Goal: Task Accomplishment & Management: Manage account settings

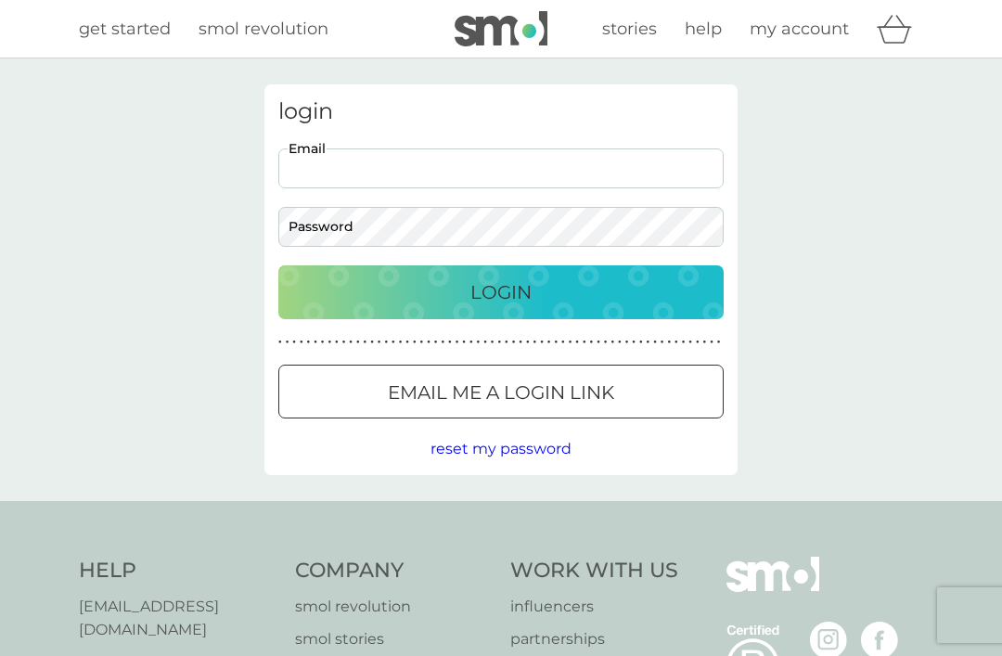
type input "hannahbutchers@outlook.com"
click at [501, 291] on button "Login" at bounding box center [501, 292] width 446 height 54
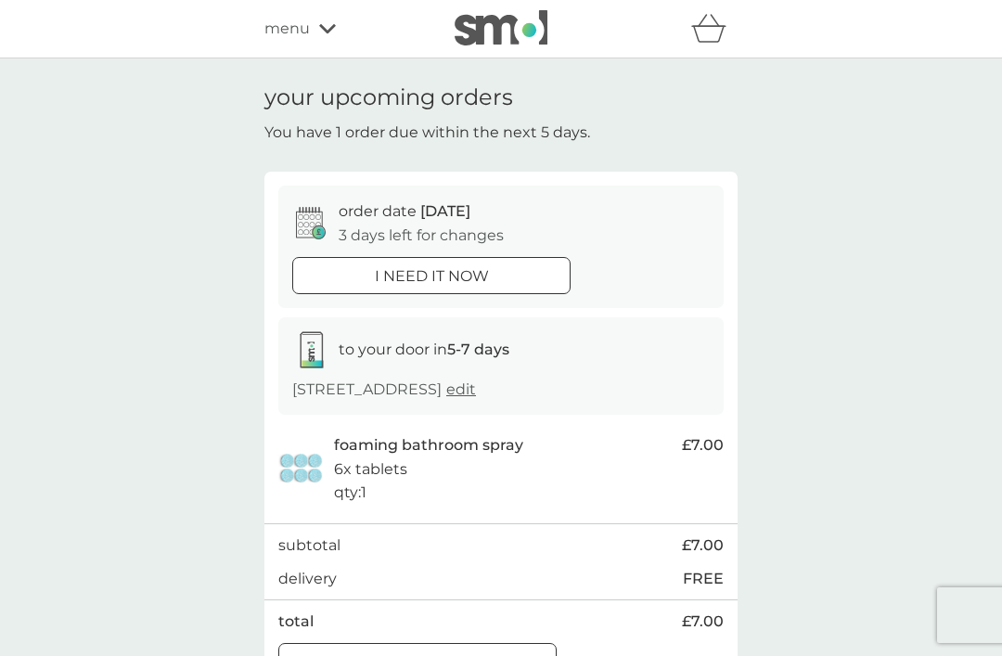
click at [317, 23] on div "menu" at bounding box center [344, 29] width 158 height 24
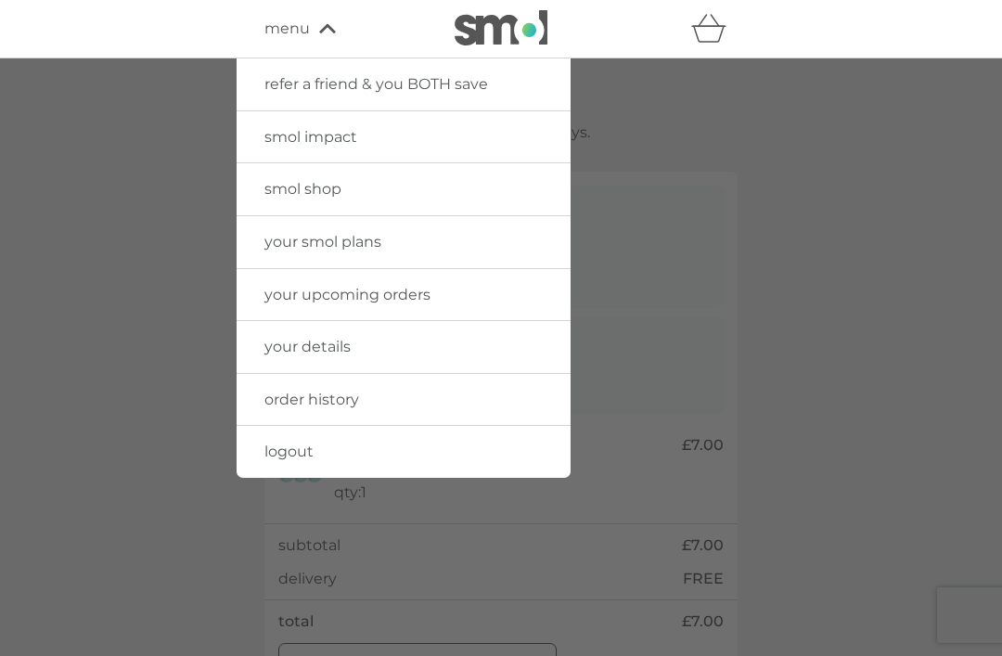
click at [380, 298] on span "your upcoming orders" at bounding box center [348, 295] width 166 height 18
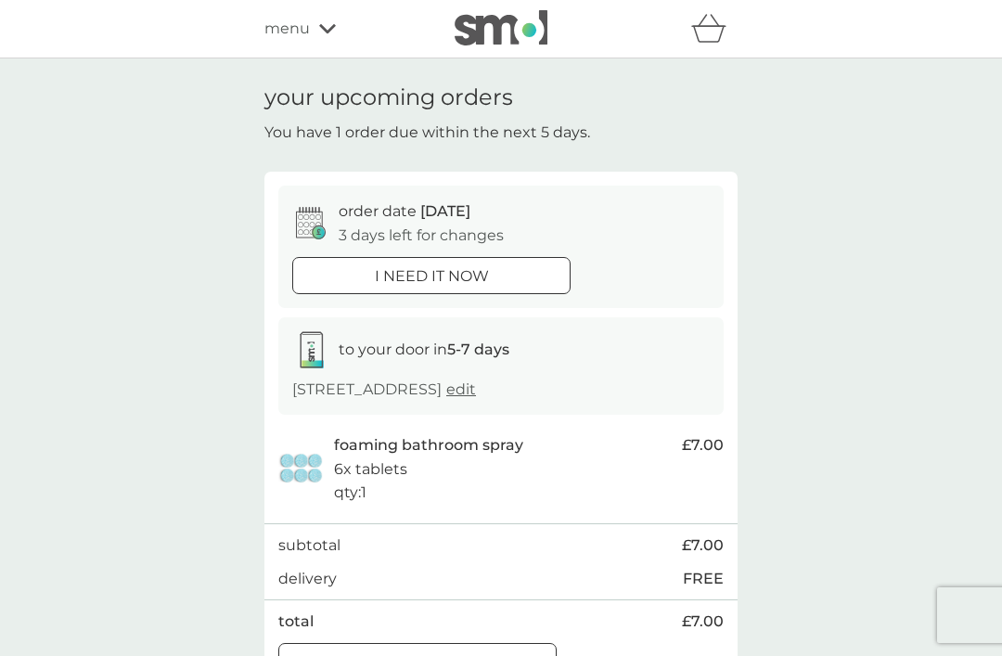
click at [317, 31] on div "menu" at bounding box center [344, 29] width 158 height 24
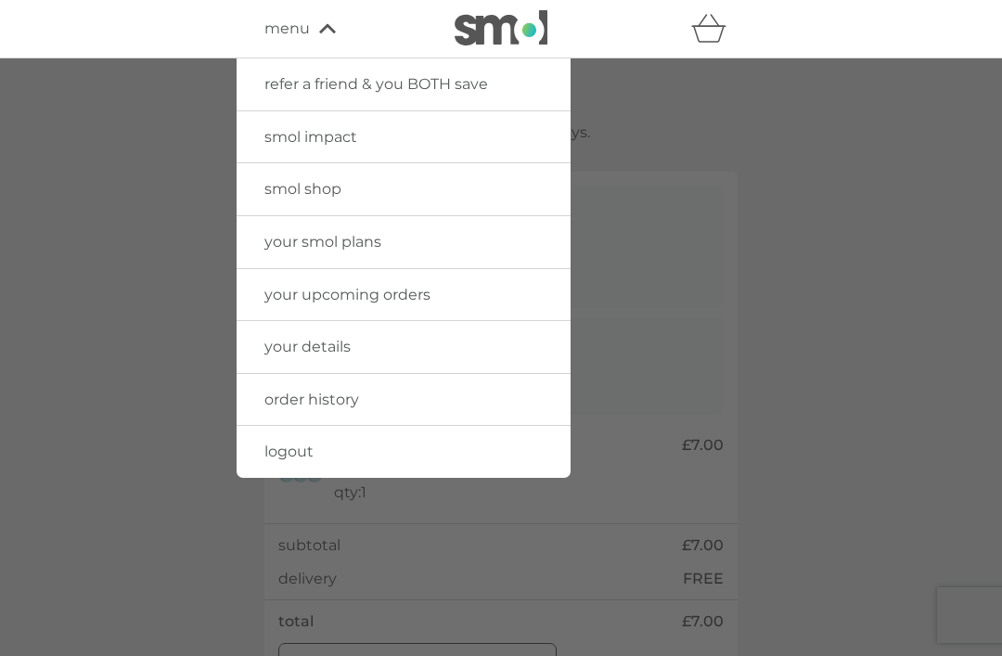
click at [380, 293] on span "your upcoming orders" at bounding box center [348, 295] width 166 height 18
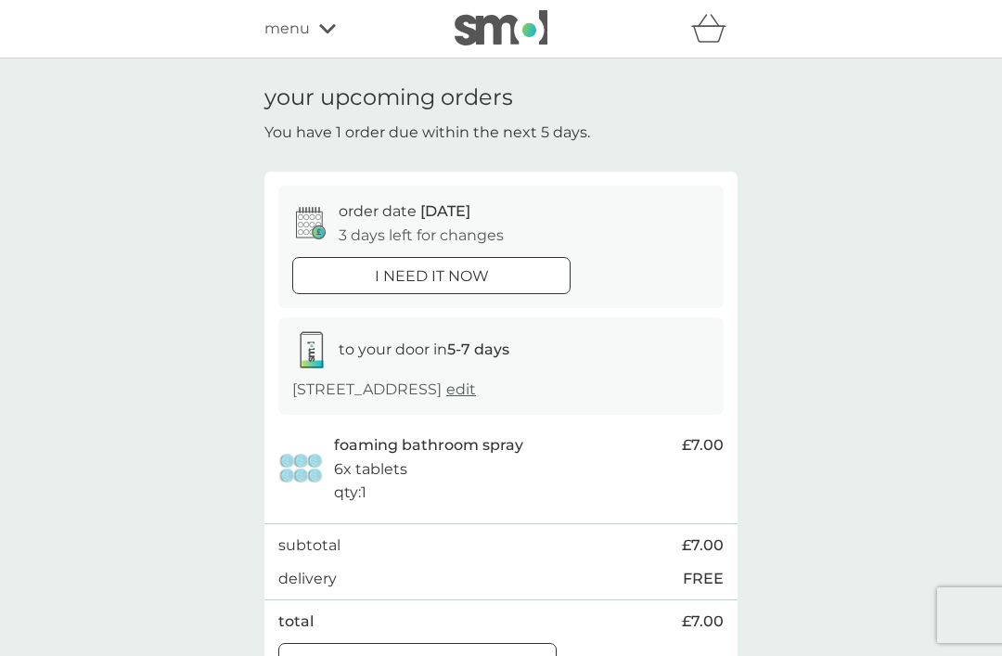
click at [319, 37] on div "menu" at bounding box center [344, 29] width 158 height 24
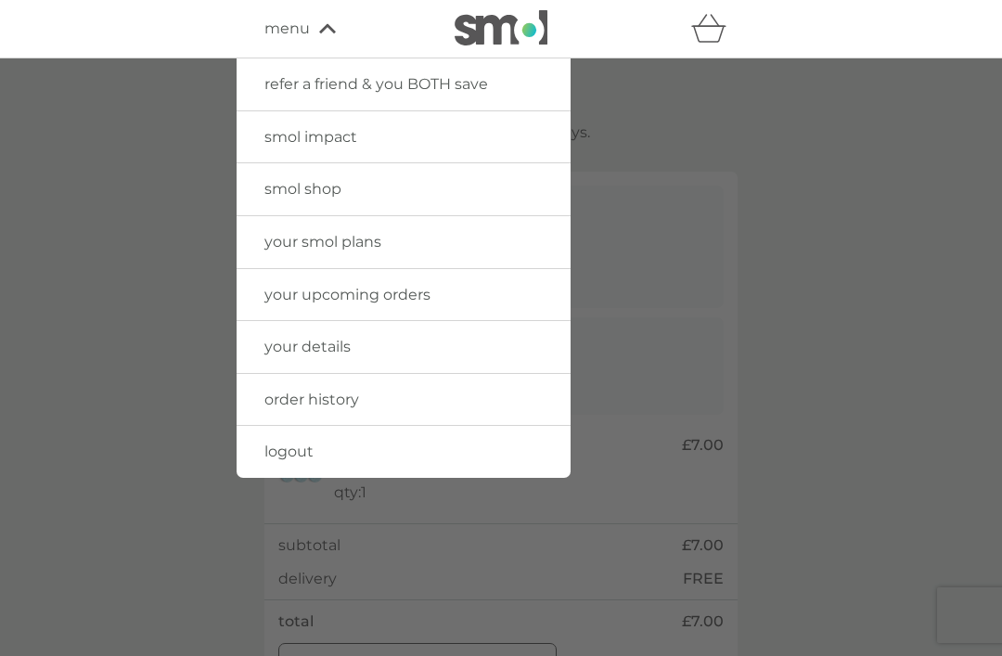
click at [725, 313] on div at bounding box center [501, 386] width 1002 height 656
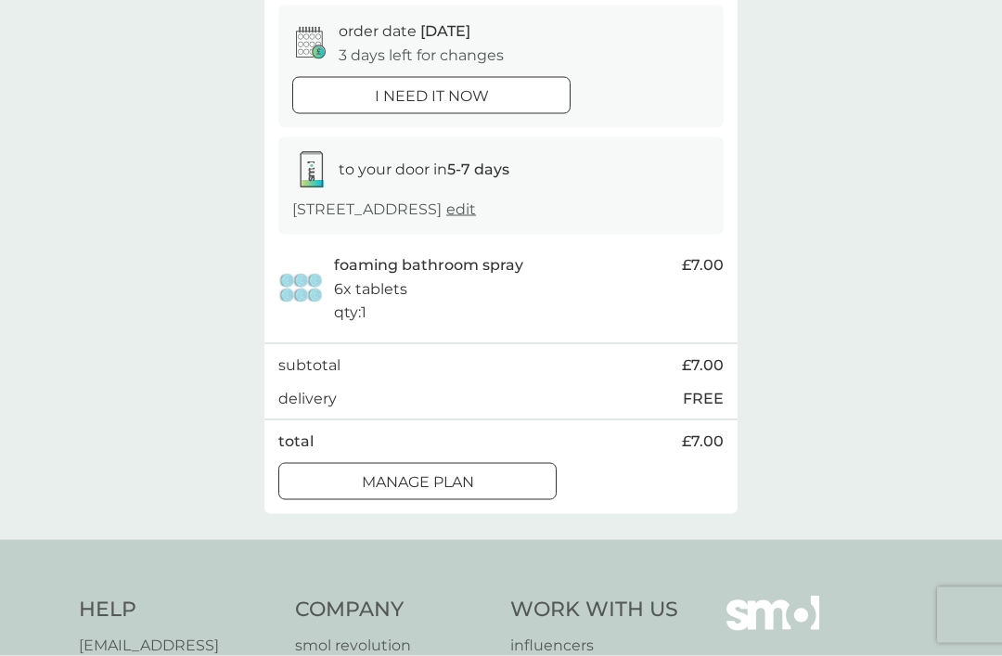
scroll to position [209, 0]
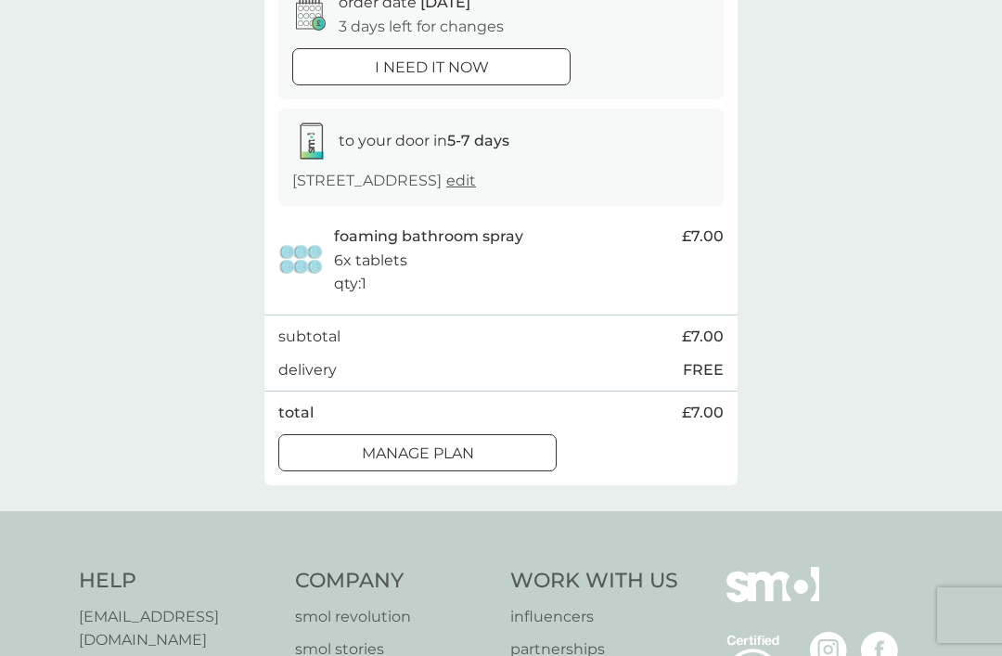
click at [490, 456] on div "Manage plan" at bounding box center [417, 454] width 277 height 24
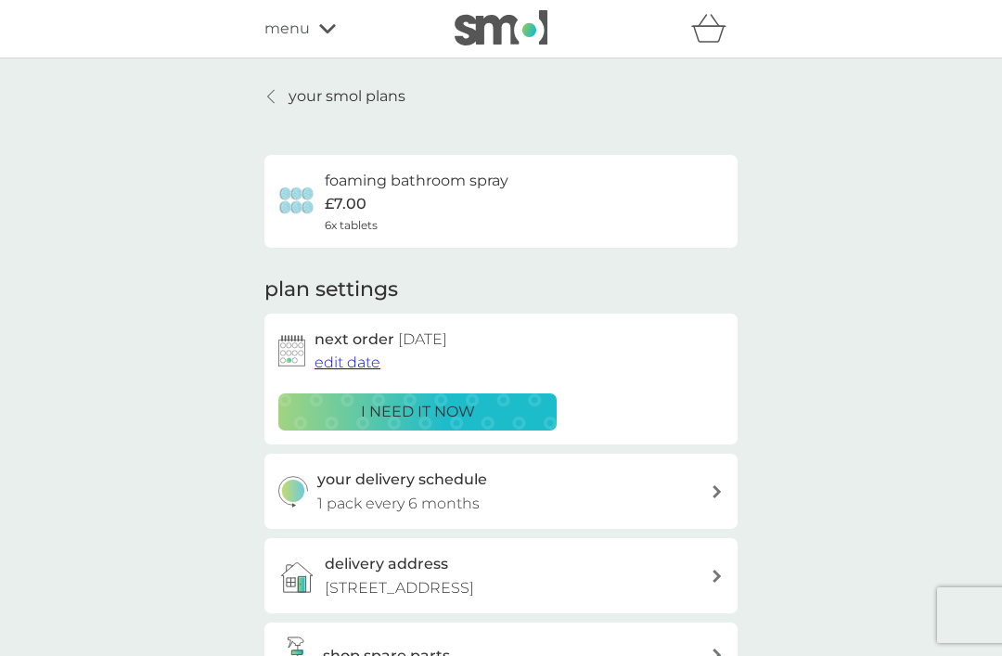
click at [362, 356] on span "edit date" at bounding box center [348, 363] width 66 height 18
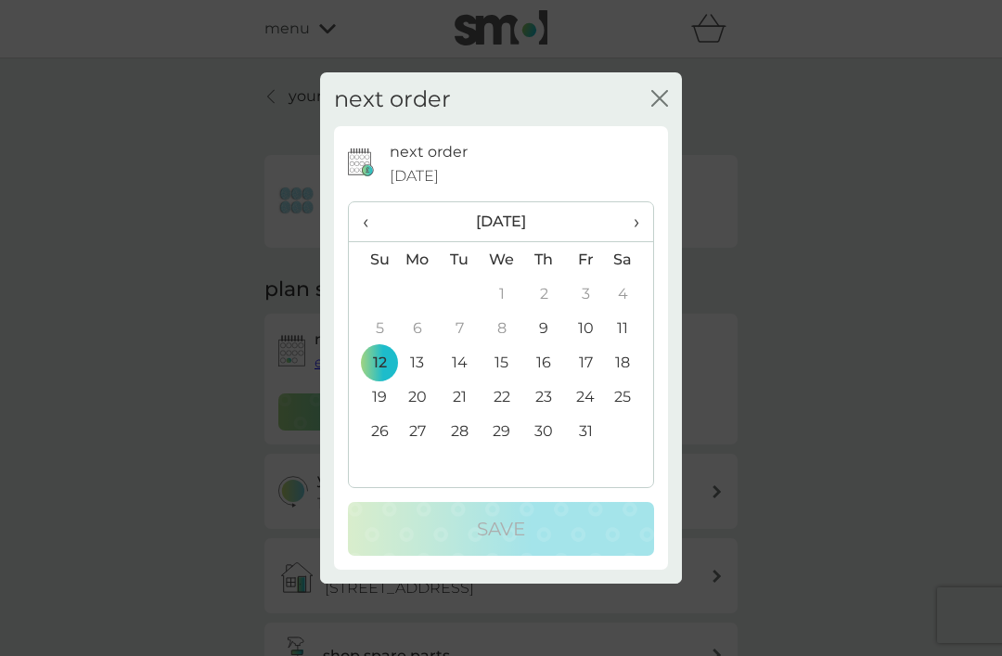
click at [640, 241] on span "›" at bounding box center [630, 221] width 19 height 39
click at [428, 345] on td "3" at bounding box center [417, 328] width 43 height 34
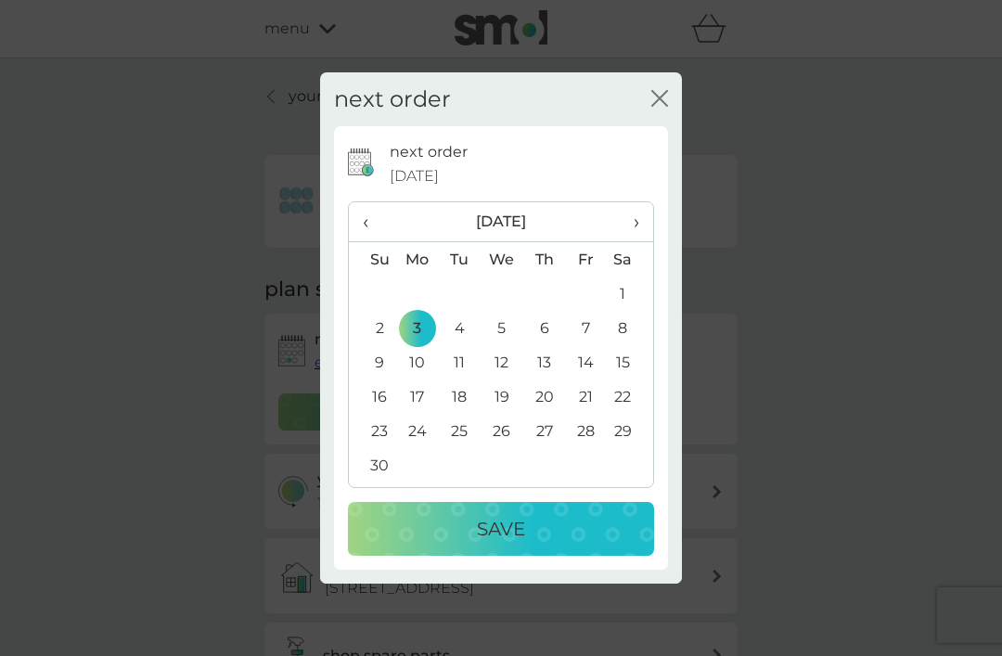
click at [489, 544] on p "Save" at bounding box center [501, 529] width 48 height 30
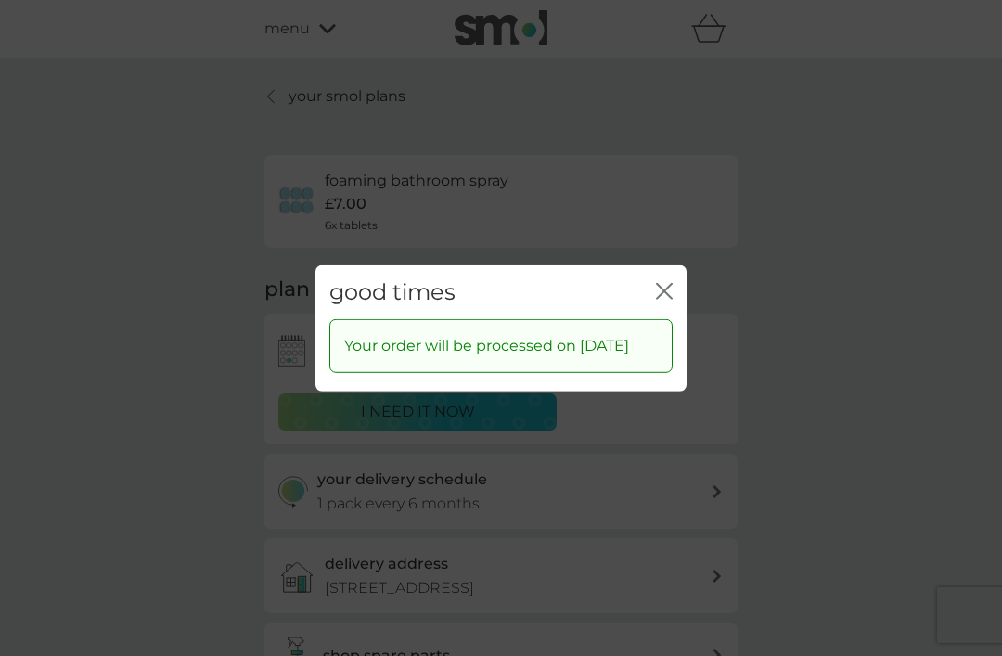
click at [660, 299] on icon "close" at bounding box center [664, 290] width 17 height 17
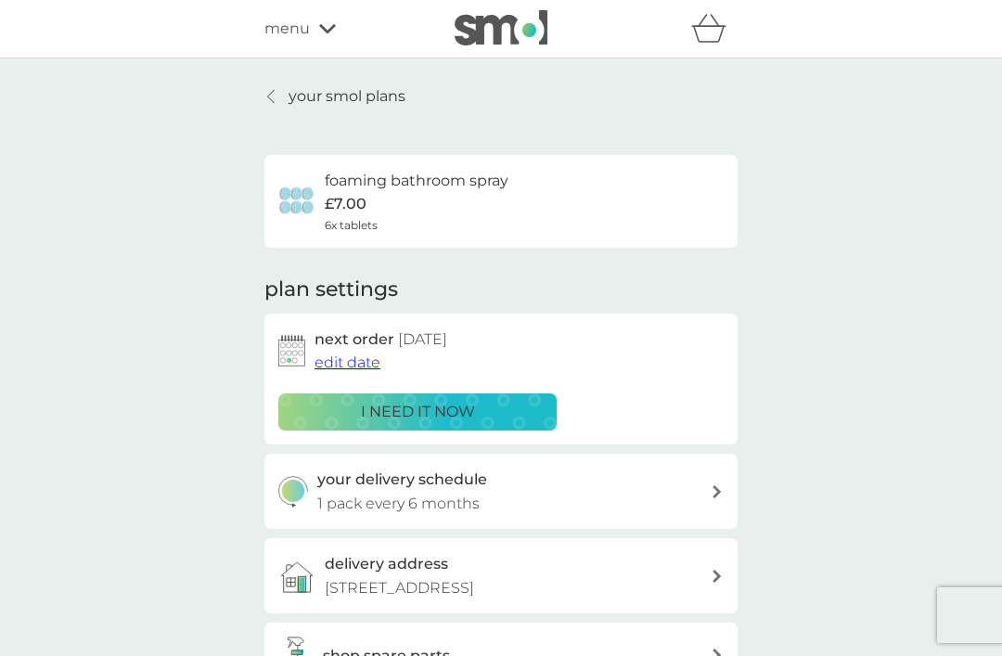
click at [313, 97] on p "your smol plans" at bounding box center [347, 96] width 117 height 24
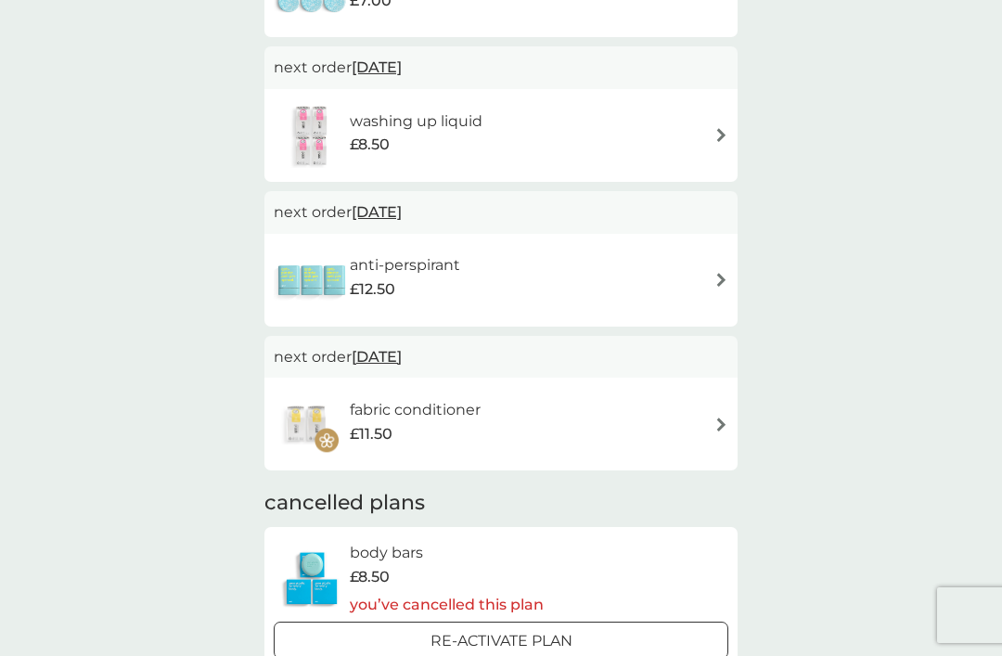
scroll to position [947, 0]
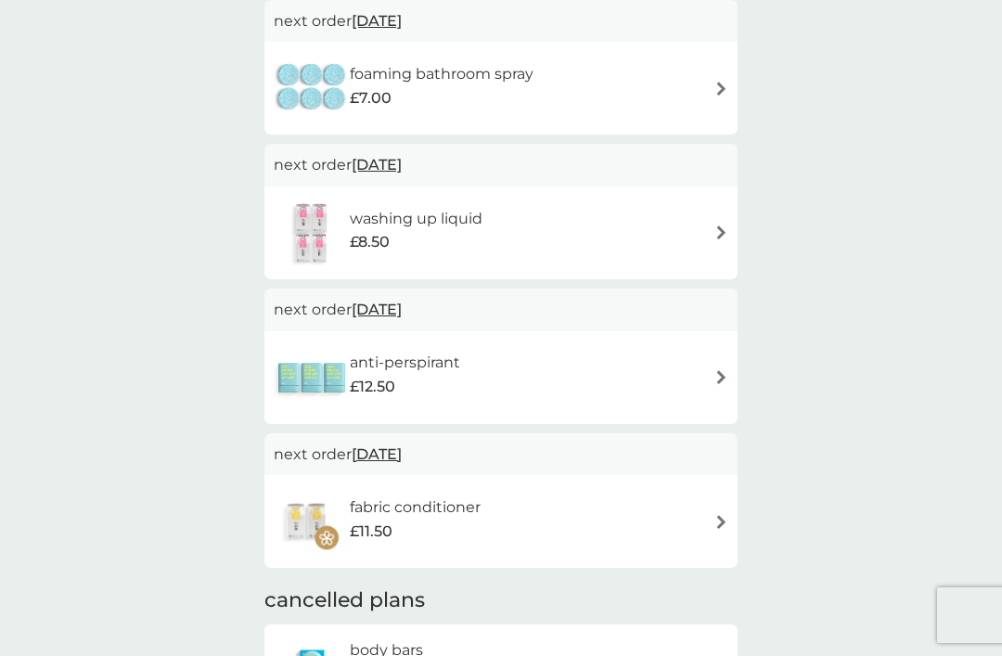
click at [693, 366] on div "anti-perspirant £12.50" at bounding box center [501, 377] width 455 height 65
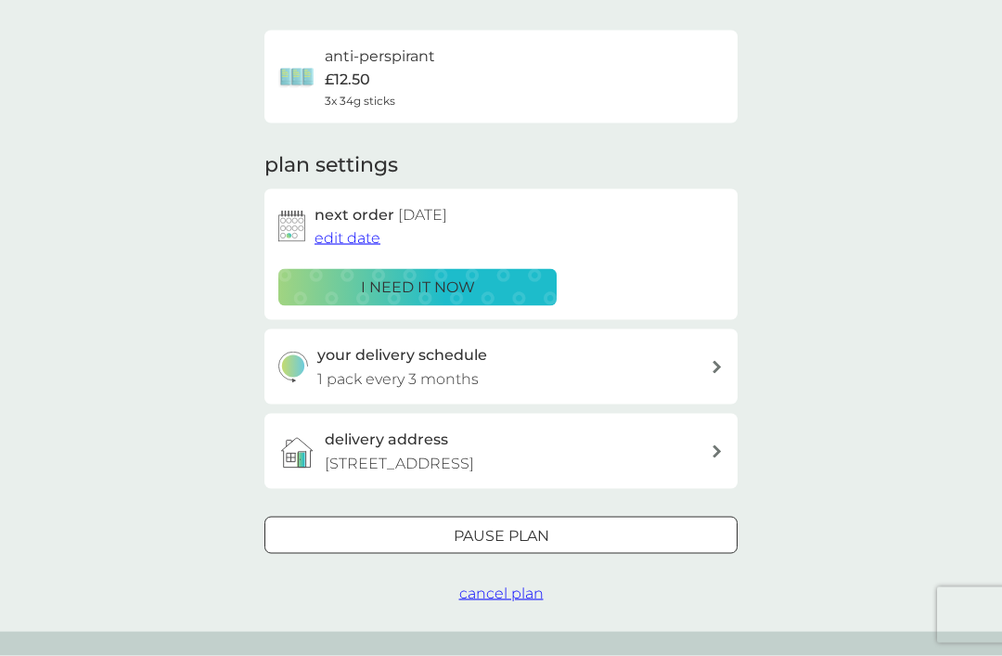
scroll to position [140, 0]
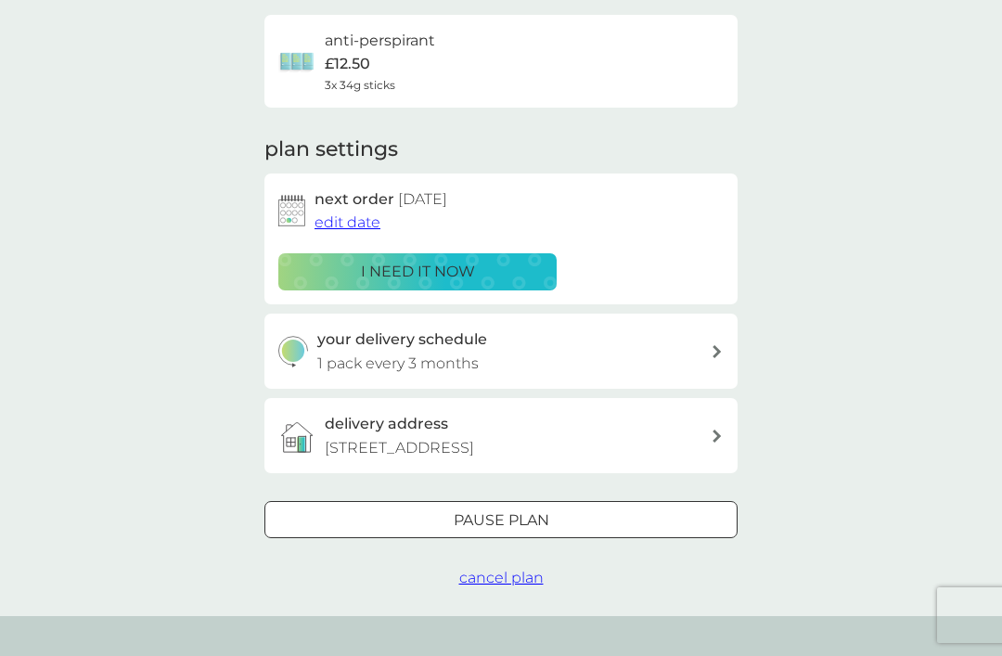
click at [594, 509] on div "Pause plan" at bounding box center [501, 521] width 472 height 24
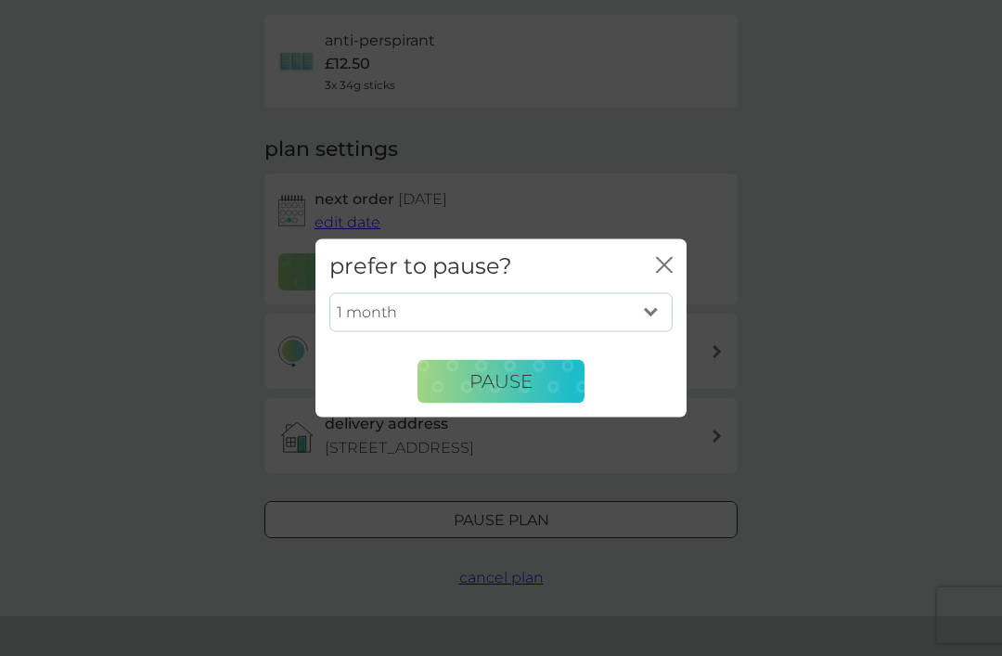
click at [667, 273] on icon "close" at bounding box center [664, 264] width 17 height 17
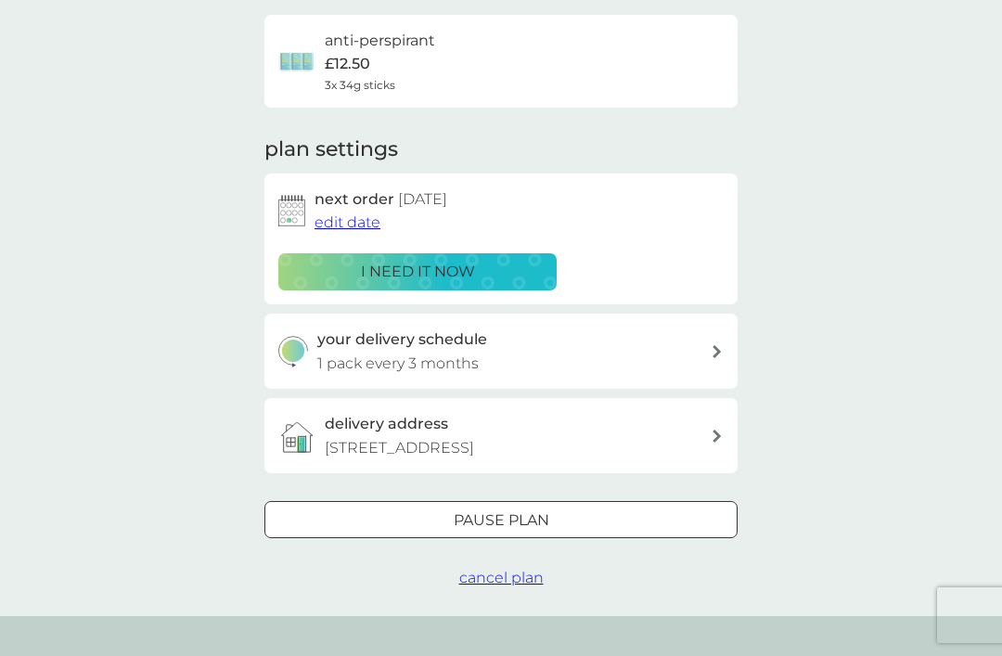
click at [518, 573] on span "cancel plan" at bounding box center [501, 578] width 84 height 18
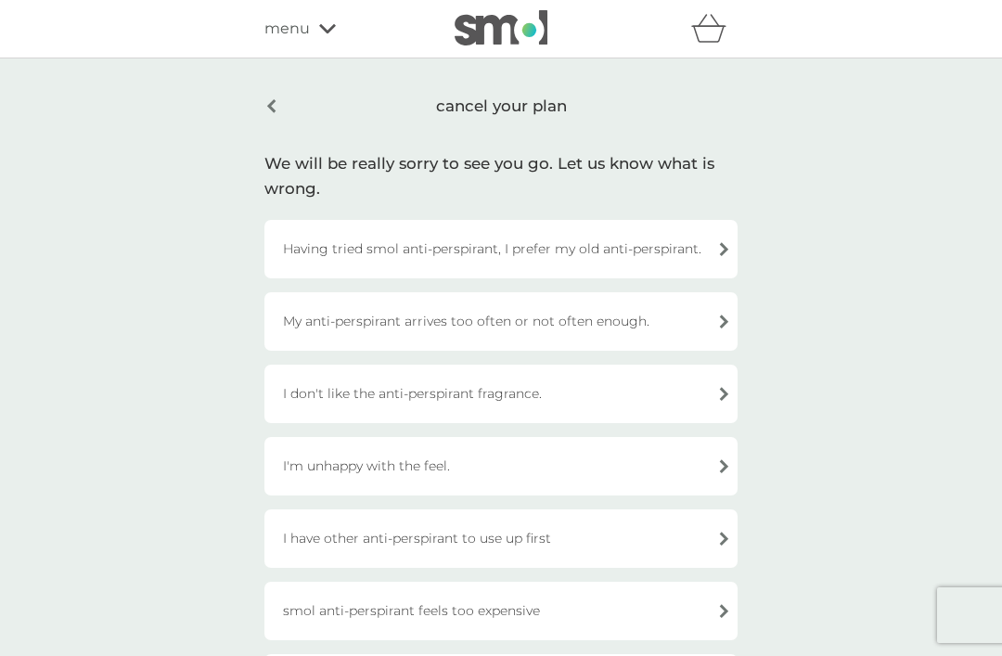
click at [697, 246] on div "Having tried smol anti-perspirant, I prefer my old anti-perspirant." at bounding box center [501, 249] width 473 height 58
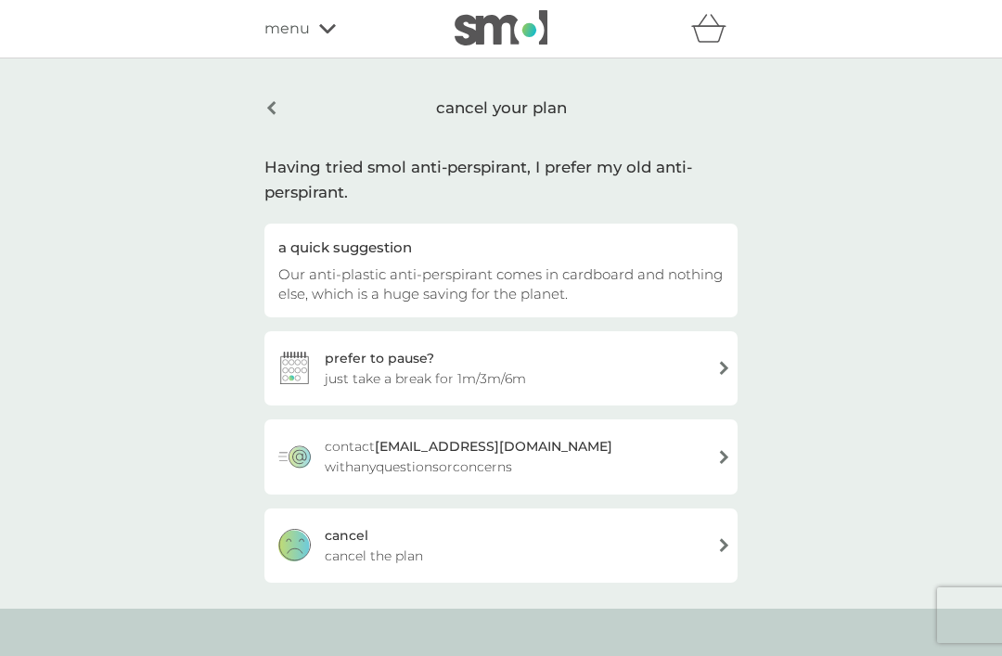
click at [651, 533] on div "[PERSON_NAME] the plan" at bounding box center [501, 546] width 473 height 74
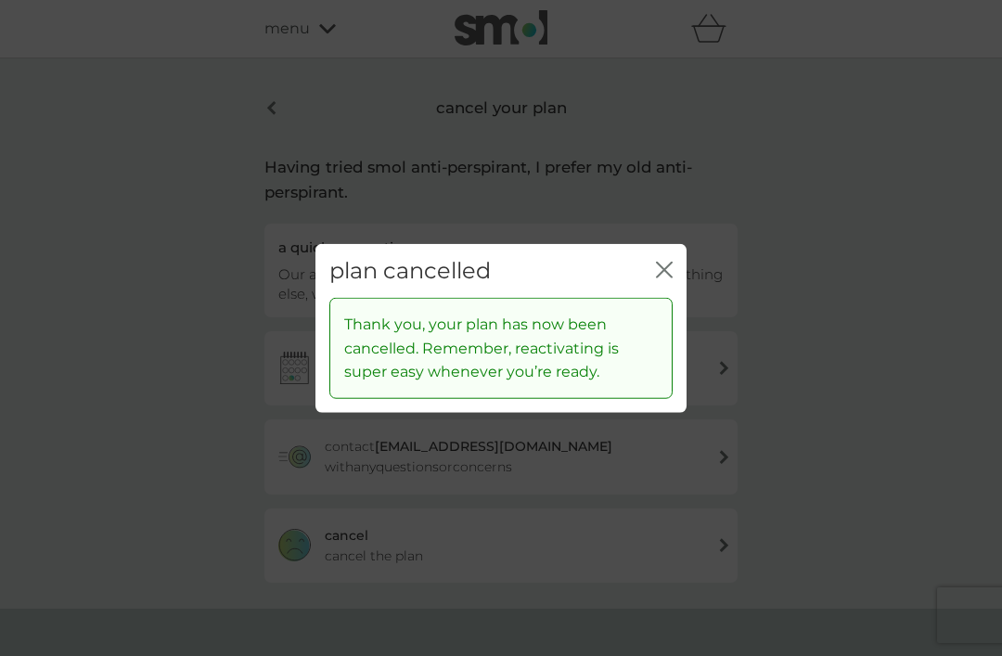
click at [656, 278] on icon "close" at bounding box center [664, 269] width 17 height 17
